Goal: Task Accomplishment & Management: Use online tool/utility

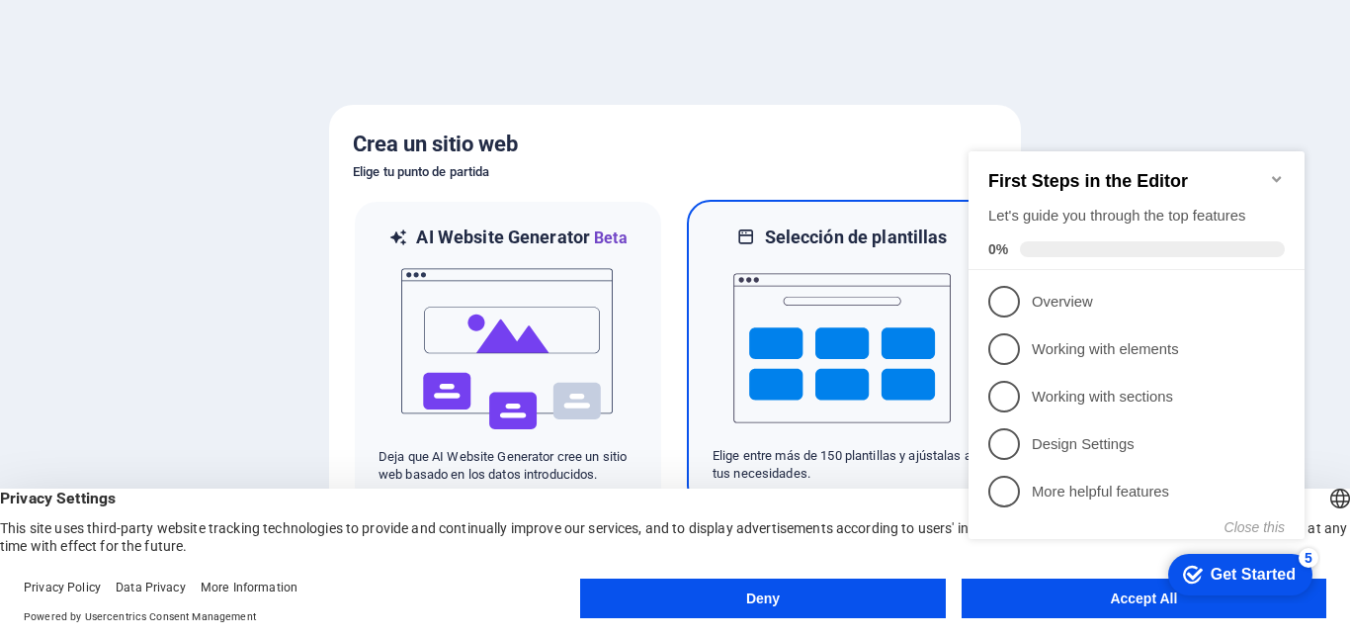
click at [762, 313] on img at bounding box center [841, 348] width 217 height 198
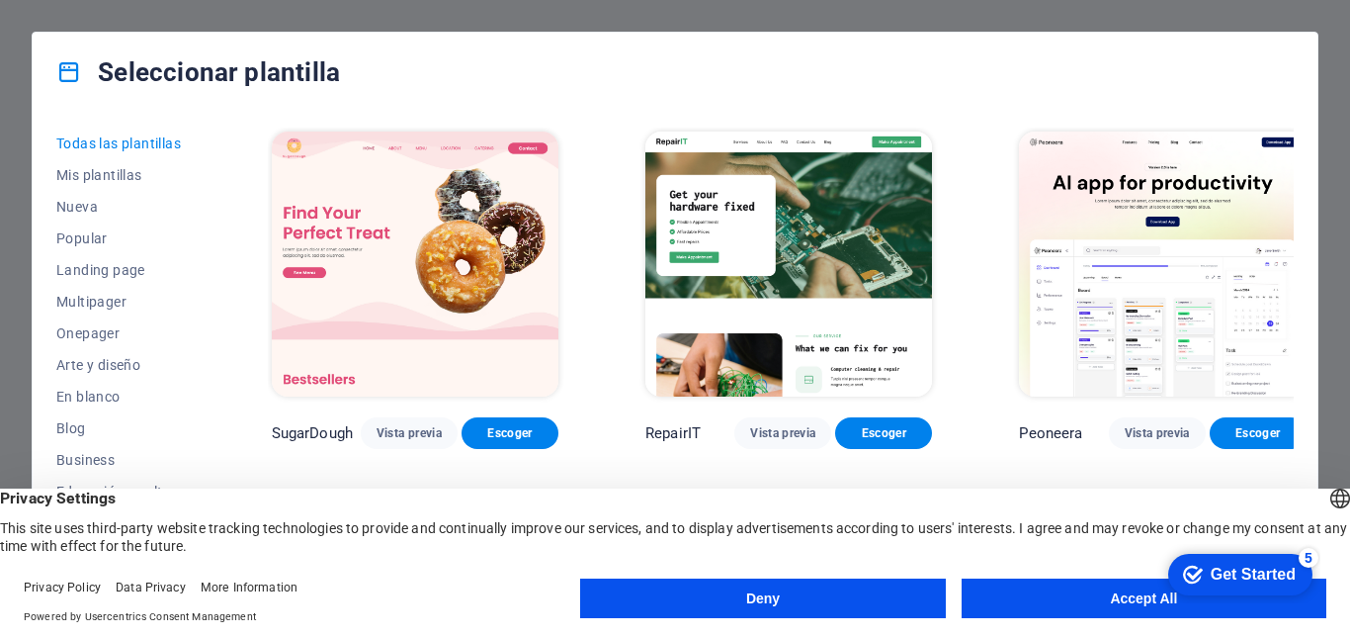
click at [1118, 592] on button "Accept All" at bounding box center [1144, 598] width 365 height 40
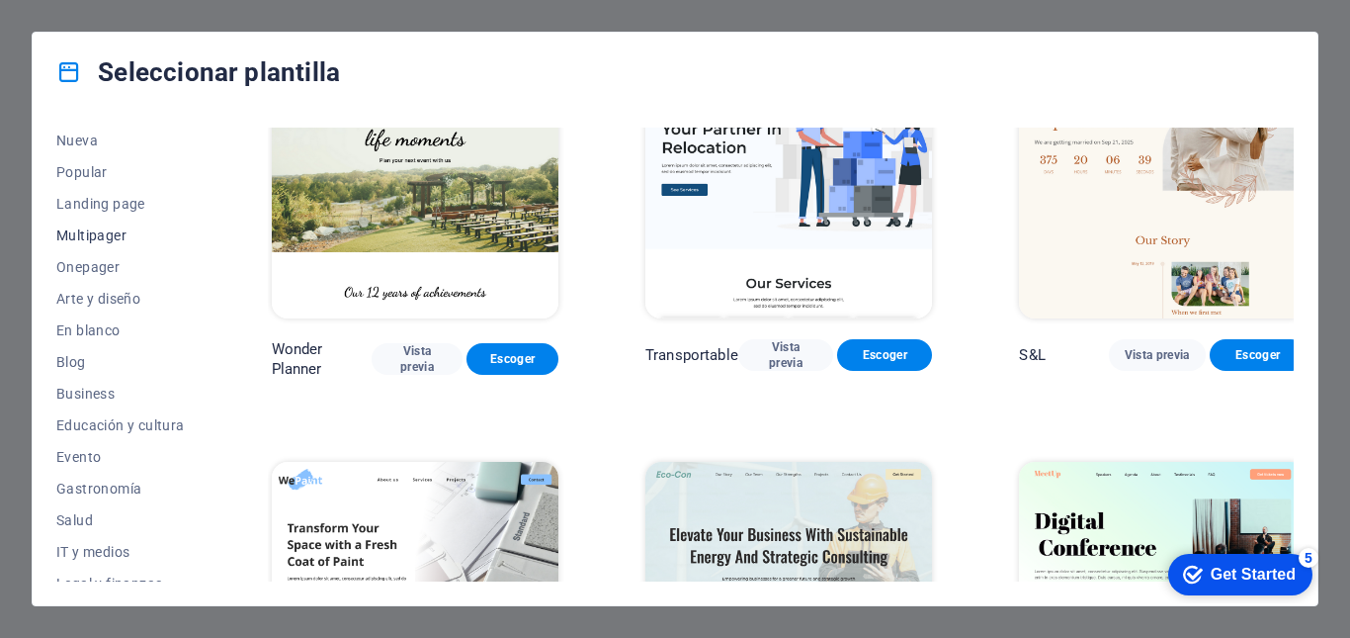
scroll to position [99, 0]
click at [82, 233] on span "Onepager" at bounding box center [120, 234] width 129 height 16
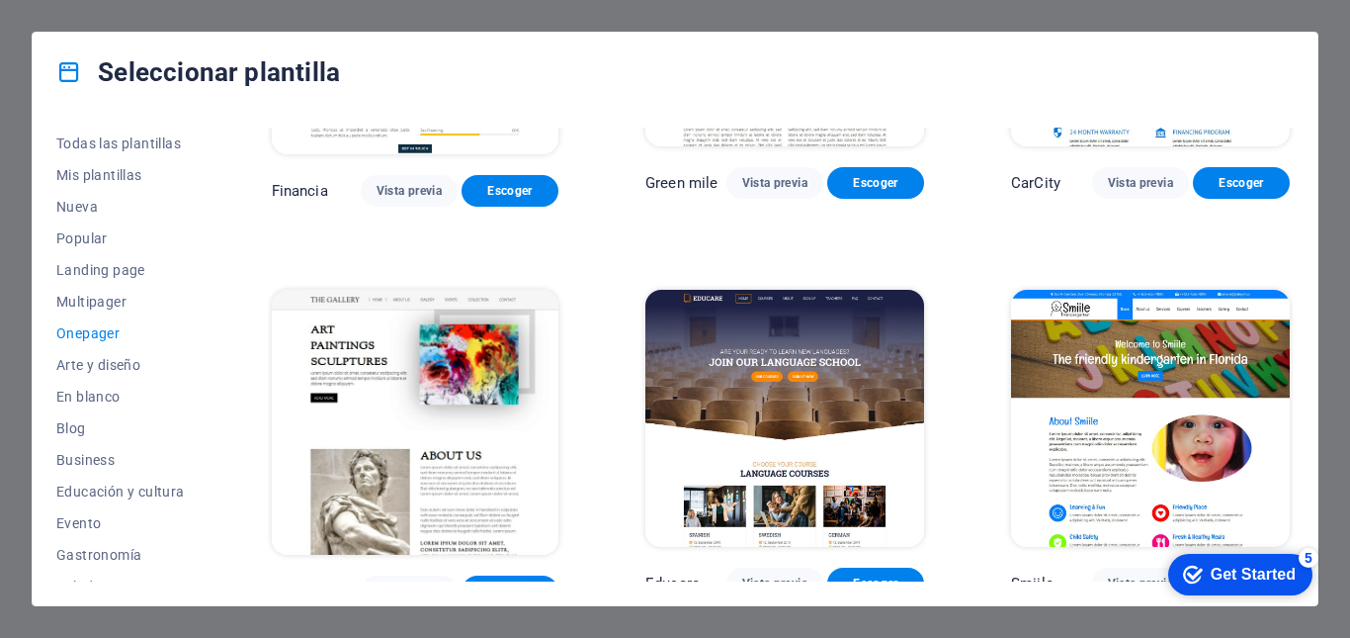
scroll to position [5427, 0]
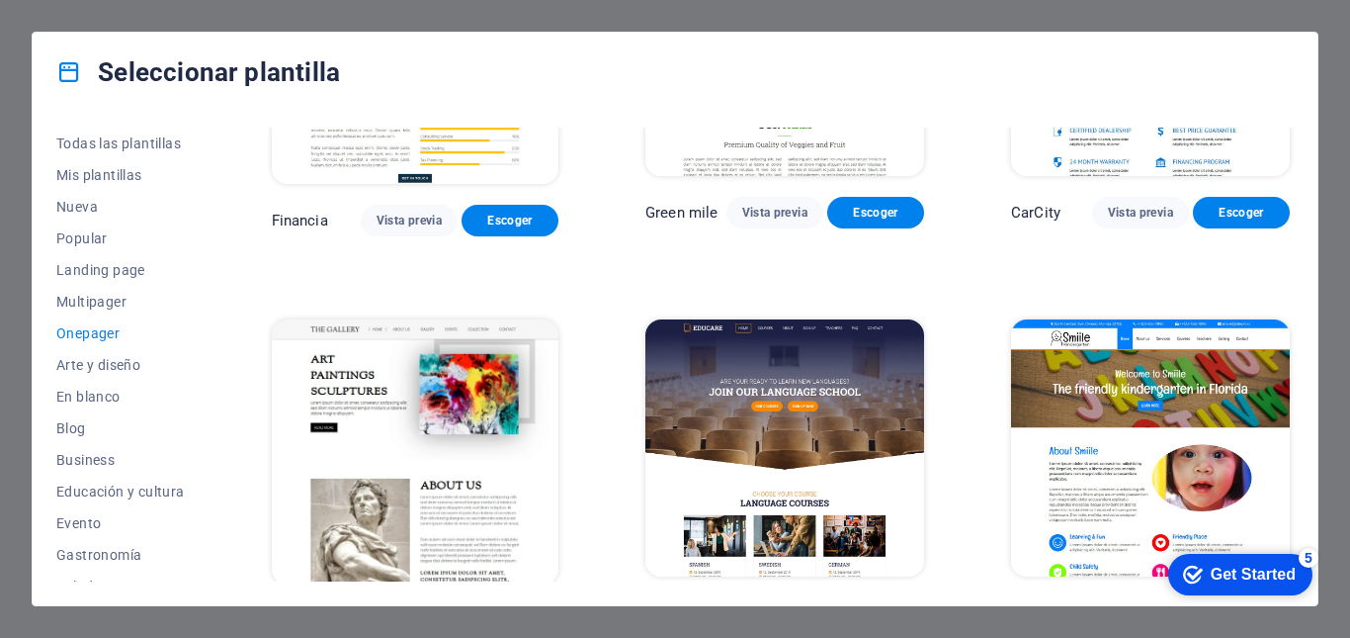
click at [797, 605] on span "Vista previa" at bounding box center [774, 613] width 65 height 16
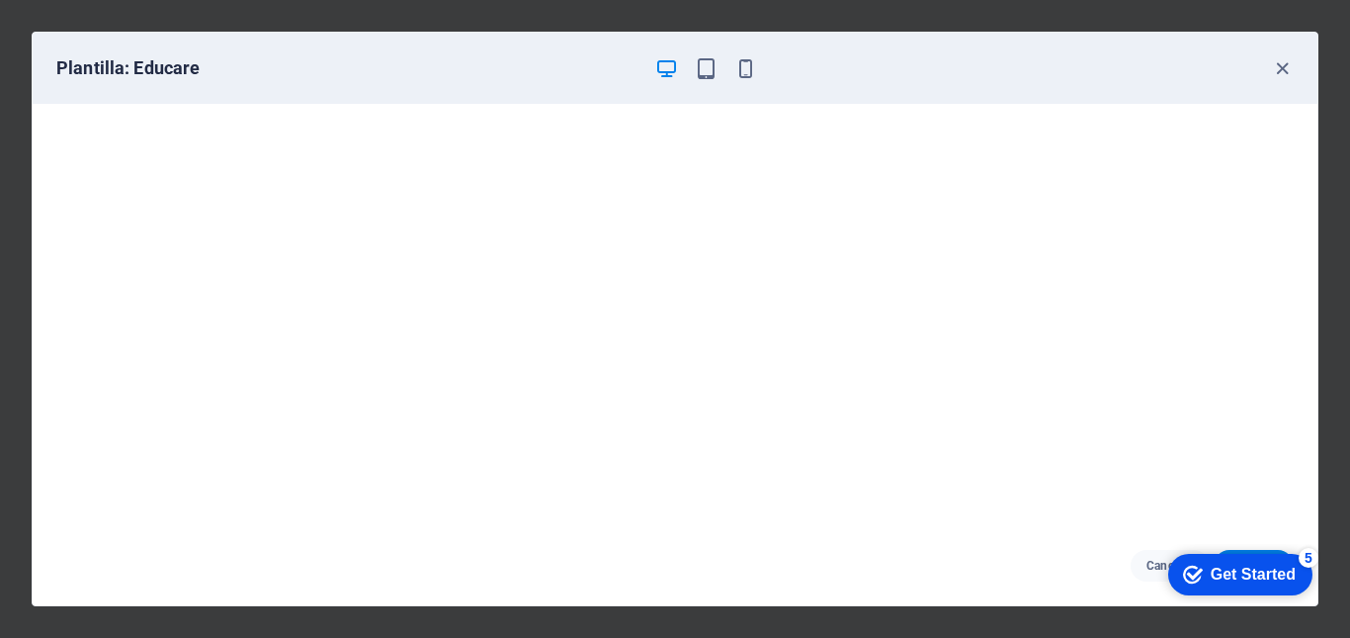
click at [1237, 573] on div "Get Started" at bounding box center [1253, 574] width 85 height 18
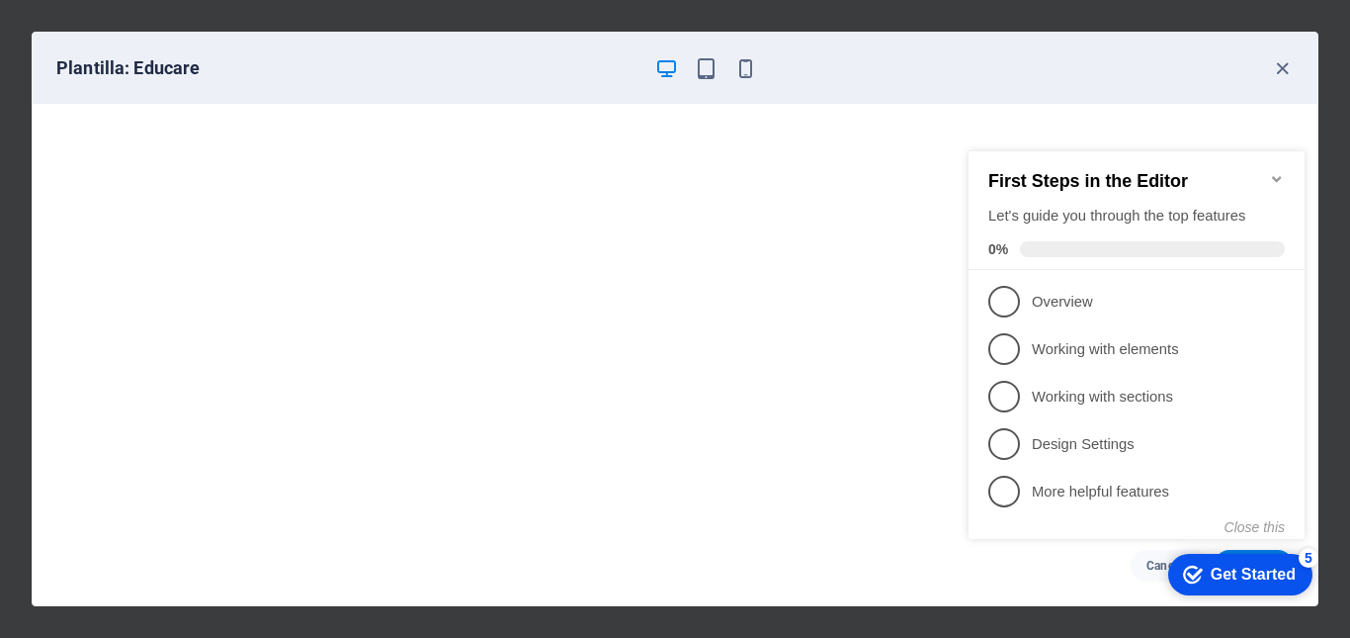
click at [1269, 168] on div "First Steps in the Editor Let's guide you through the top features 0%" at bounding box center [1137, 210] width 336 height 119
click at [1276, 63] on icon "button" at bounding box center [1282, 68] width 23 height 23
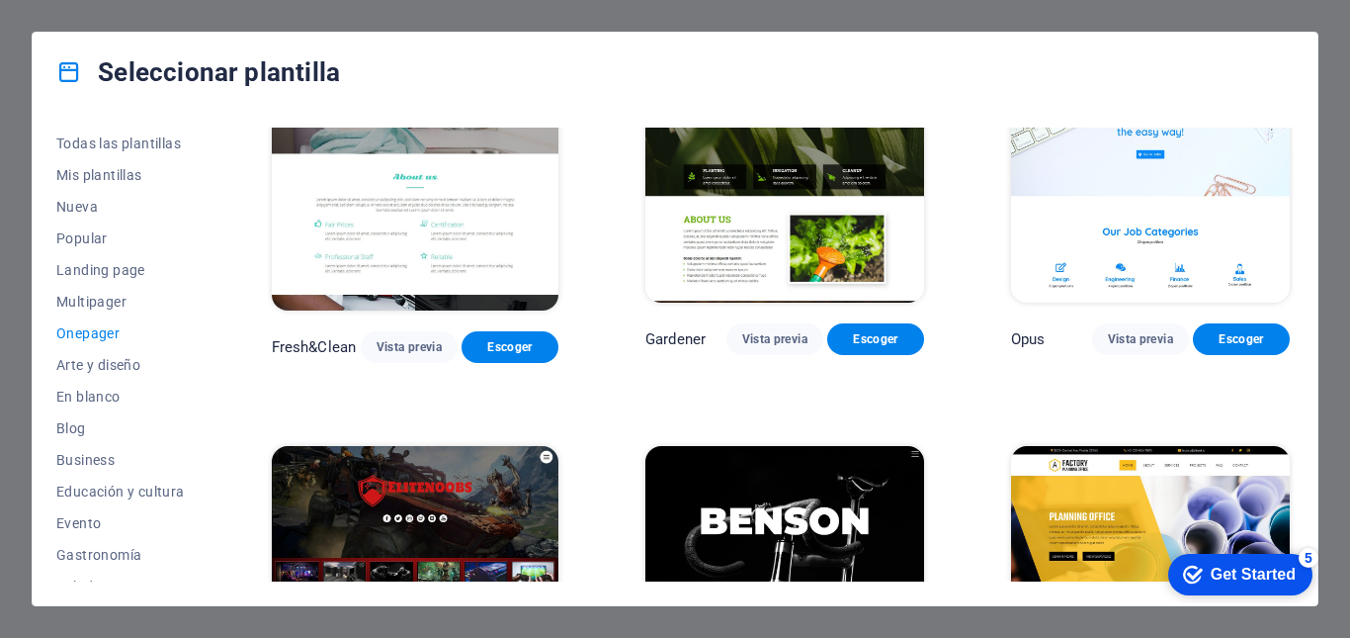
scroll to position [7404, 0]
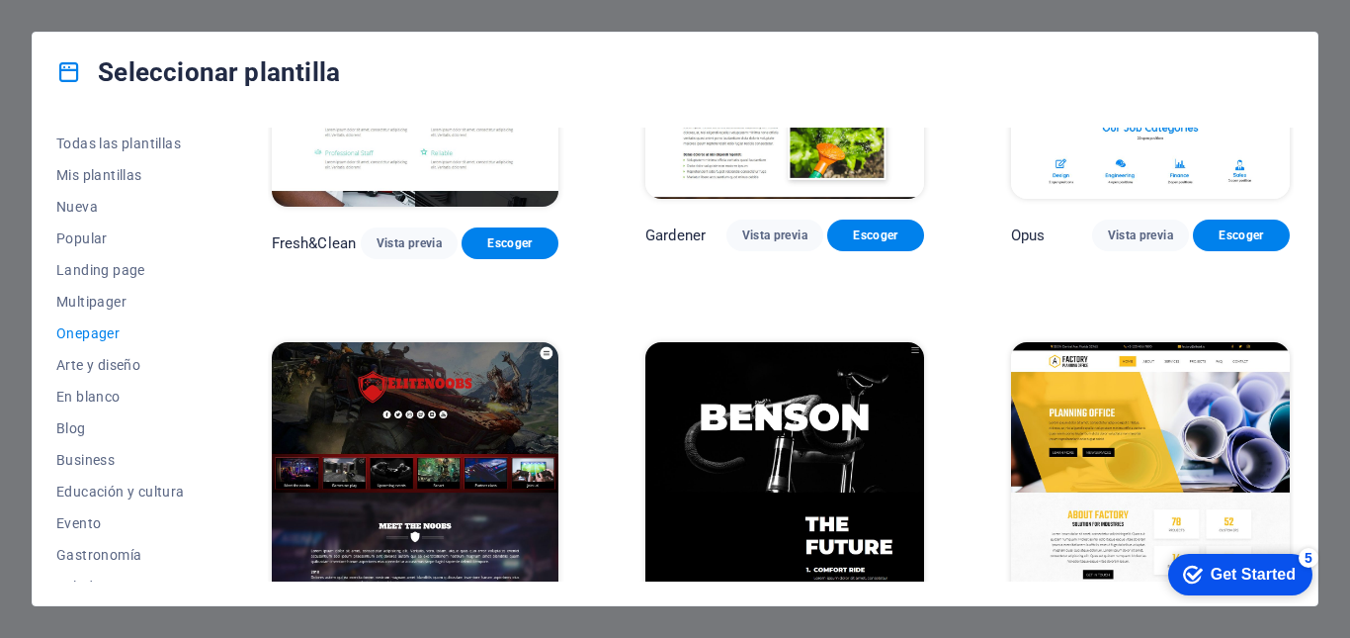
click at [396, 342] on img at bounding box center [415, 474] width 287 height 265
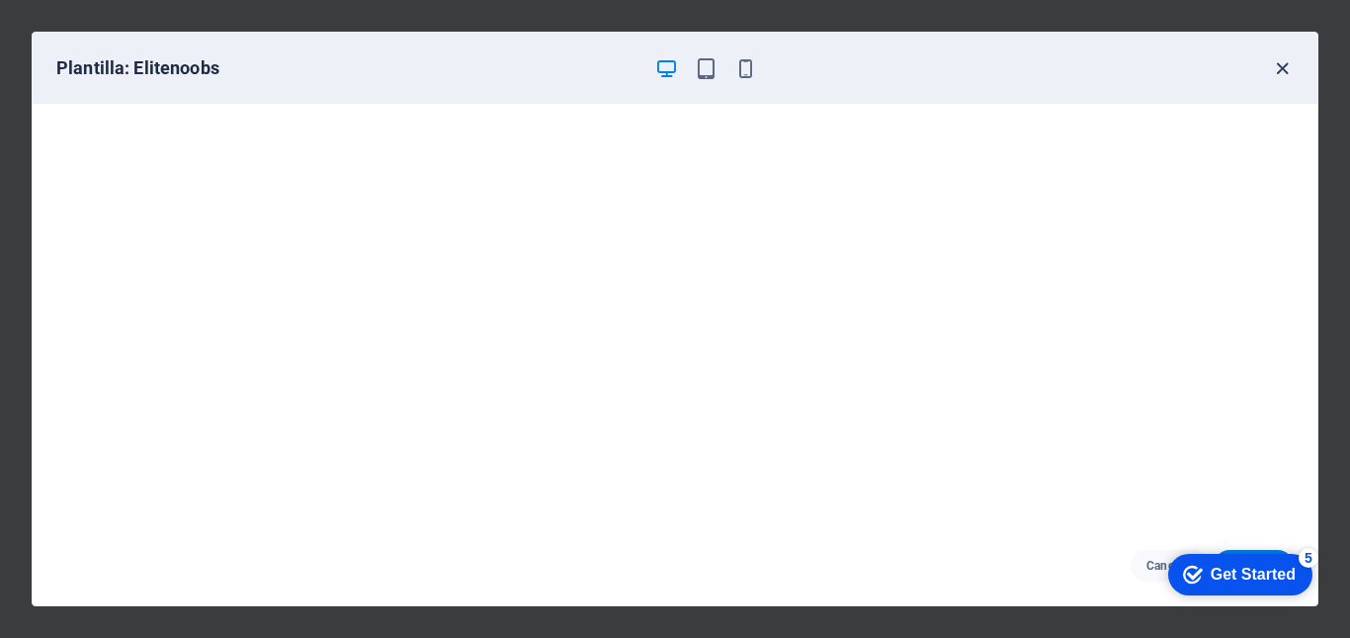
click at [1278, 66] on icon "button" at bounding box center [1282, 68] width 23 height 23
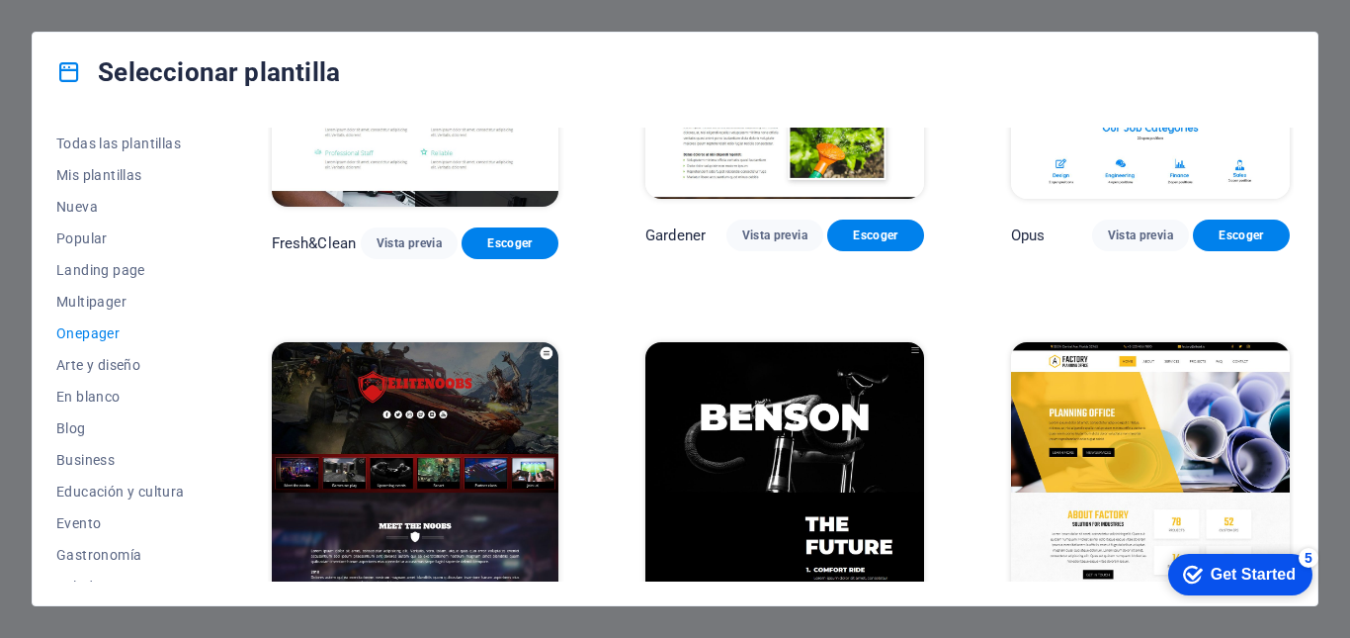
click at [497, 636] on span "Escoger" at bounding box center [509, 644] width 65 height 16
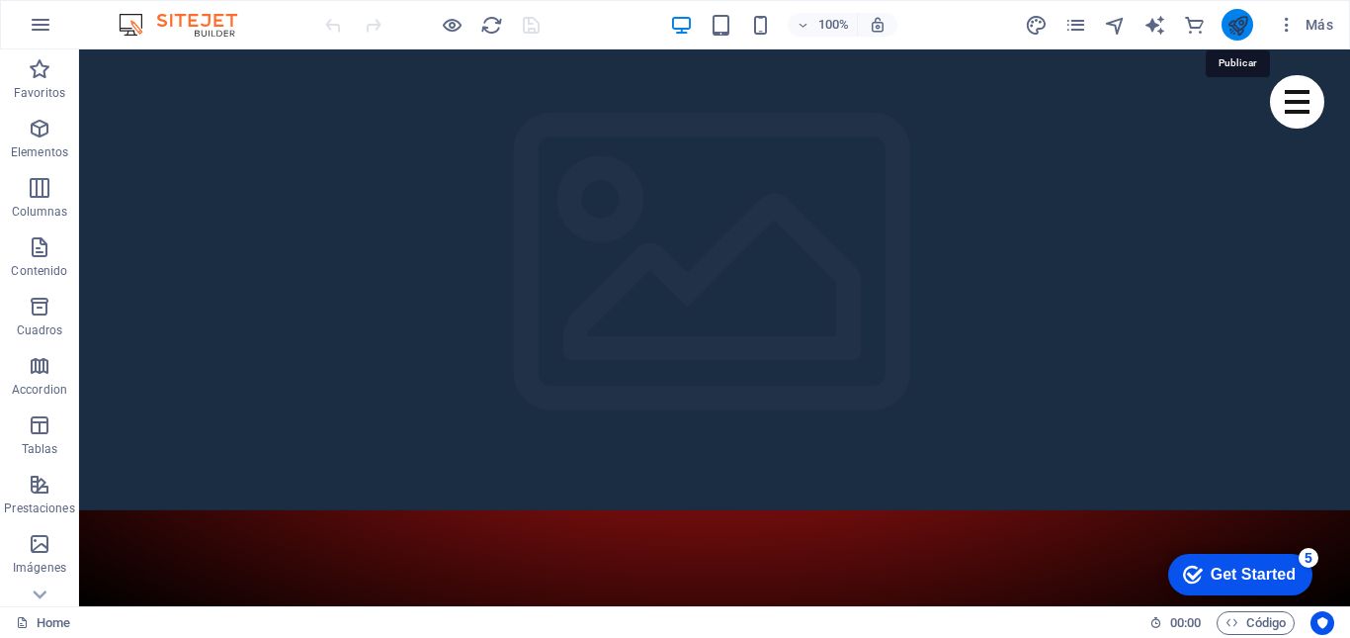
click at [1246, 22] on icon "publish" at bounding box center [1238, 25] width 23 height 23
